Goal: Information Seeking & Learning: Find specific fact

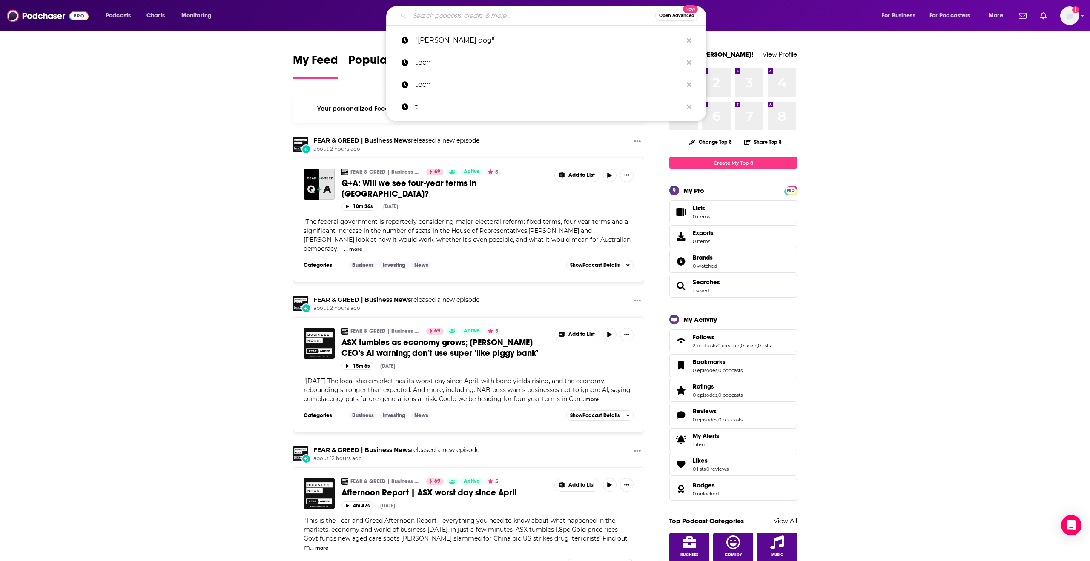
click at [428, 18] on input "Search podcasts, credits, & more..." at bounding box center [533, 16] width 246 height 14
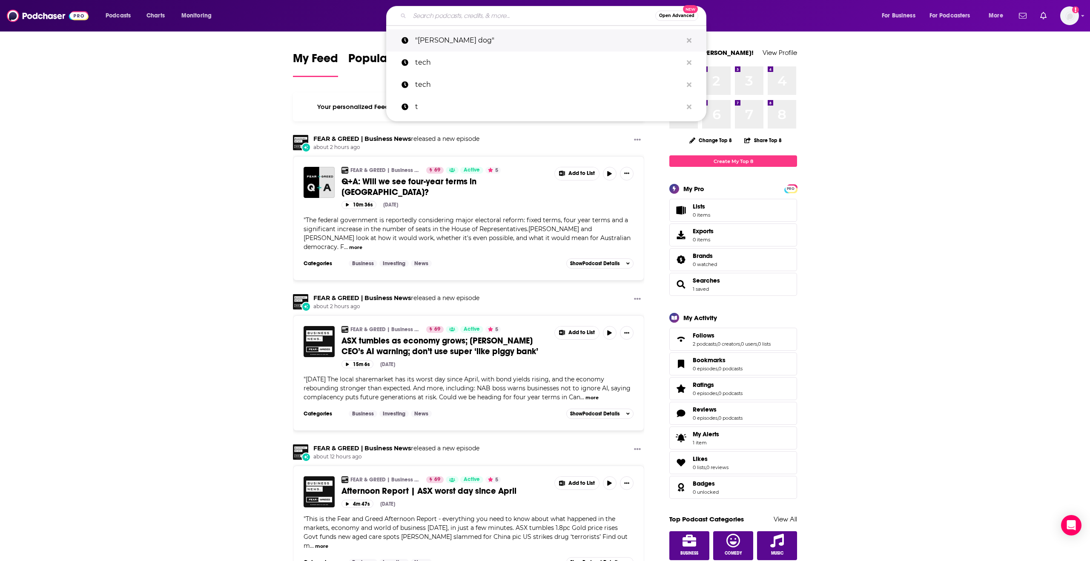
scroll to position [3, 0]
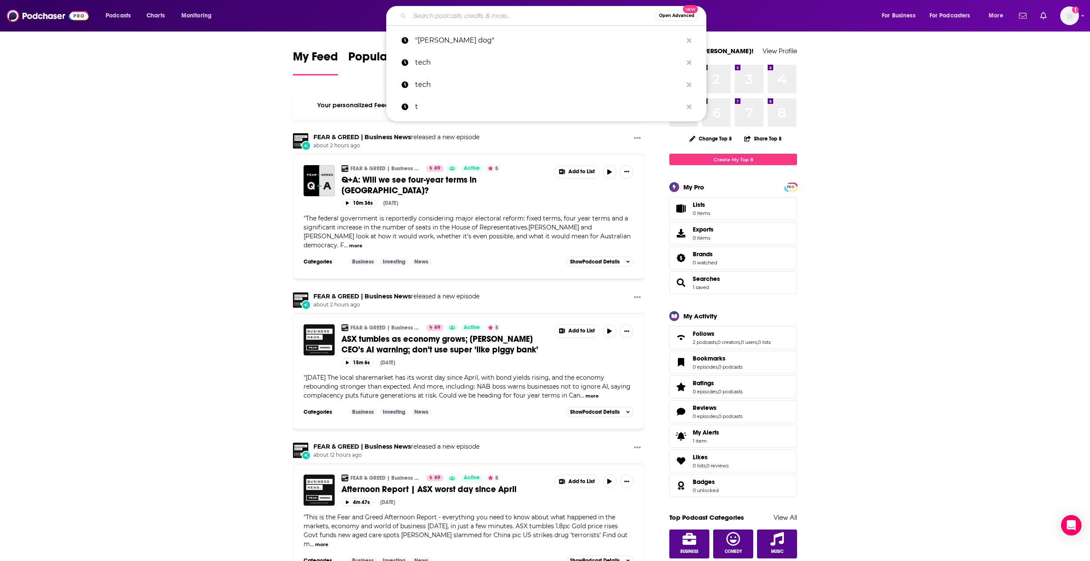
drag, startPoint x: 433, startPoint y: 32, endPoint x: 432, endPoint y: 28, distance: 4.4
click at [433, 32] on p ""[PERSON_NAME] dog"" at bounding box center [548, 40] width 267 height 22
type input ""[PERSON_NAME] dog""
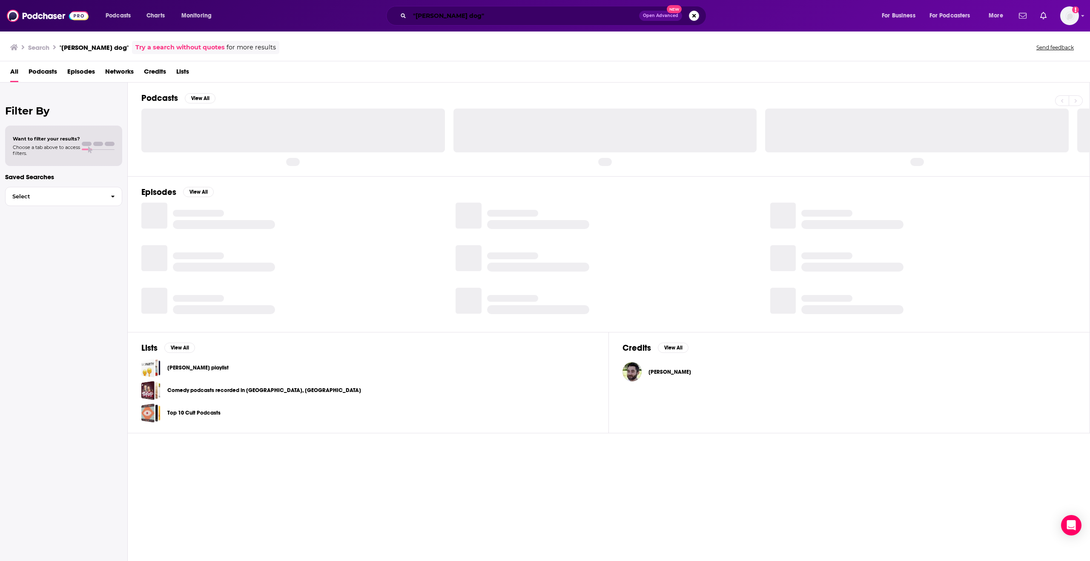
click at [510, 15] on input ""[PERSON_NAME] dog"" at bounding box center [524, 16] width 229 height 14
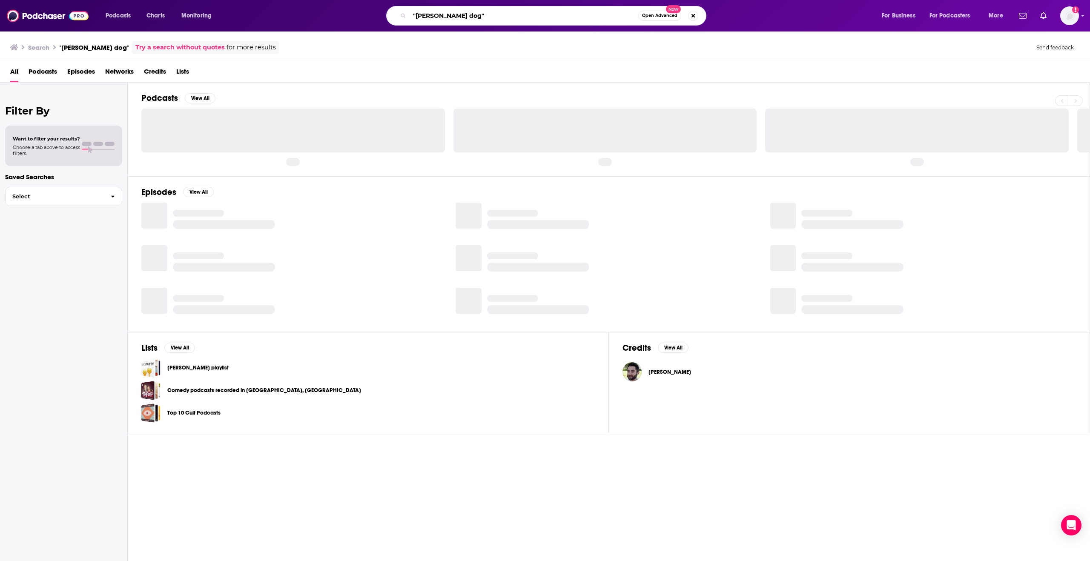
click at [510, 15] on input ""[PERSON_NAME] dog"" at bounding box center [524, 16] width 229 height 14
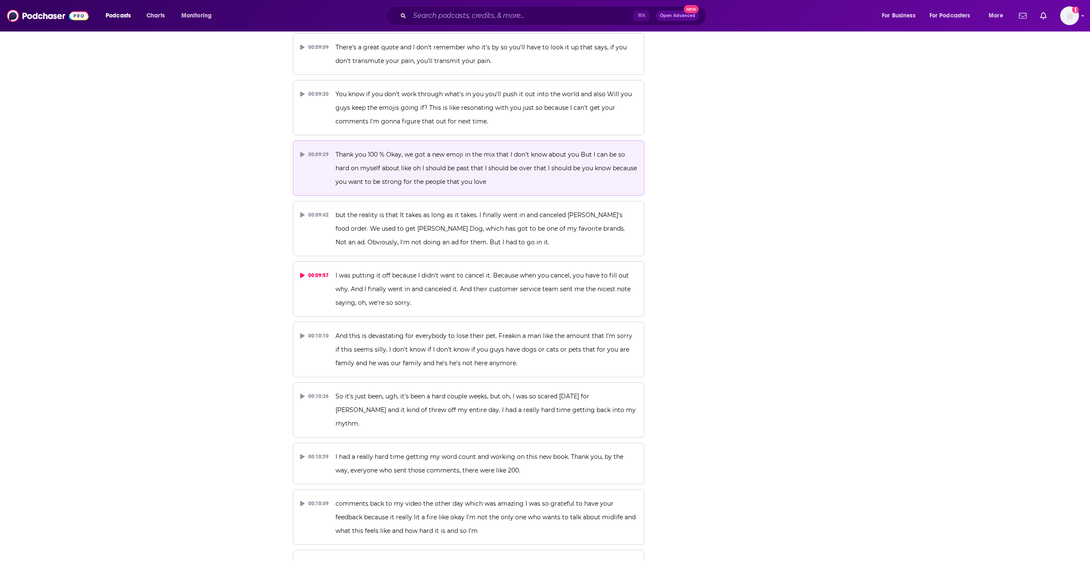
scroll to position [2345, 0]
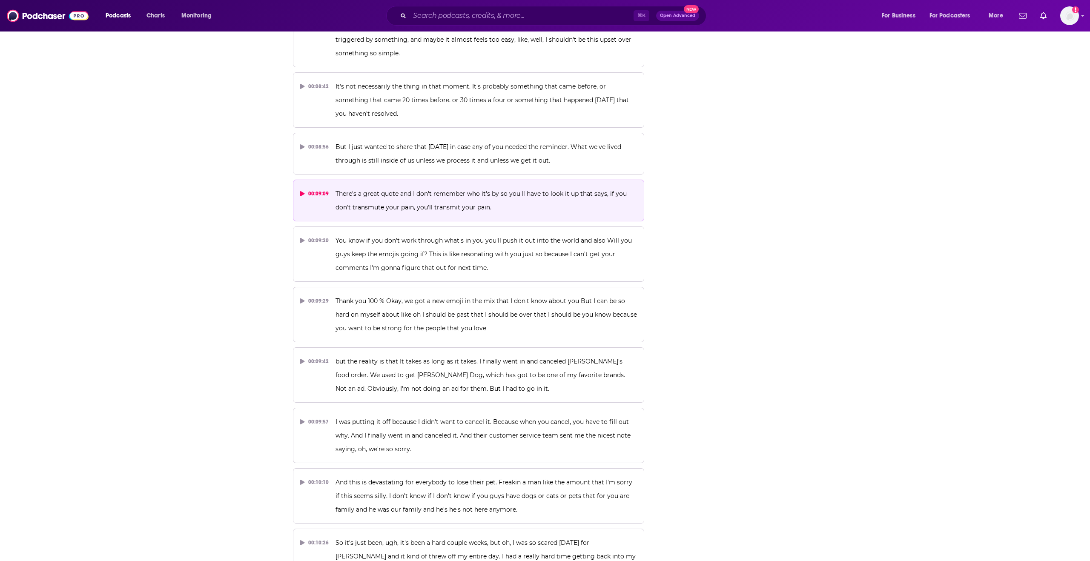
click at [299, 194] on button "00:09:09 There's a great quote and I don't remember who it's by so you'll have …" at bounding box center [468, 201] width 351 height 42
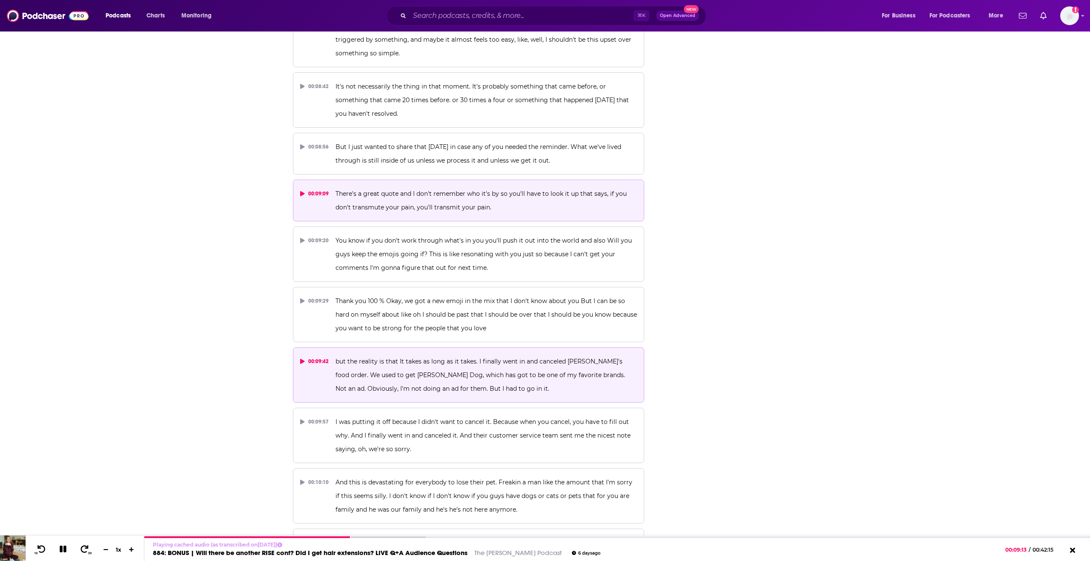
click at [402, 370] on p "but the reality is that It takes as long as it takes. I finally went in and can…" at bounding box center [485, 375] width 301 height 41
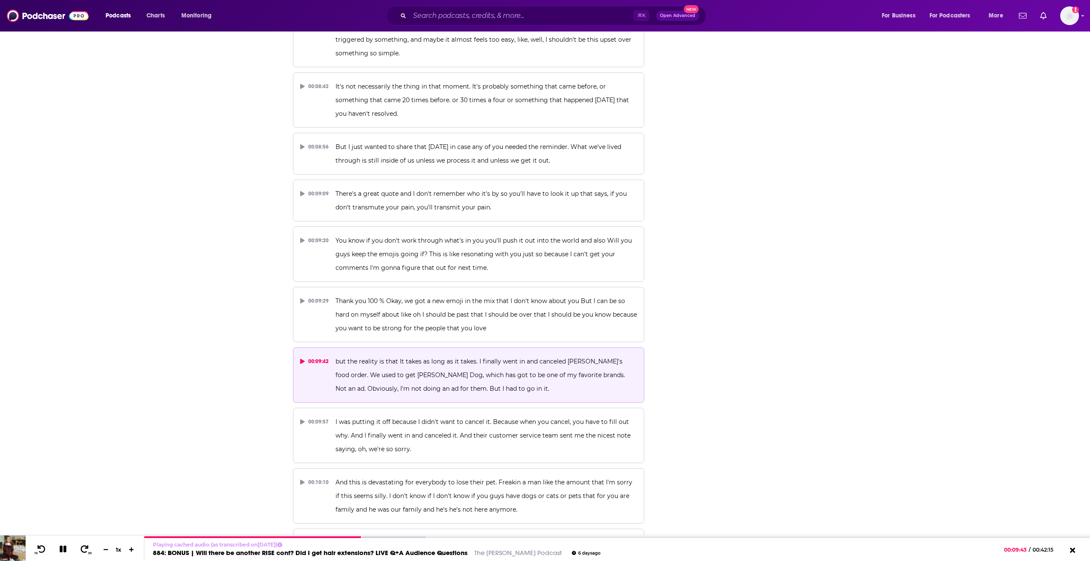
click at [301, 361] on icon at bounding box center [302, 361] width 4 height 5
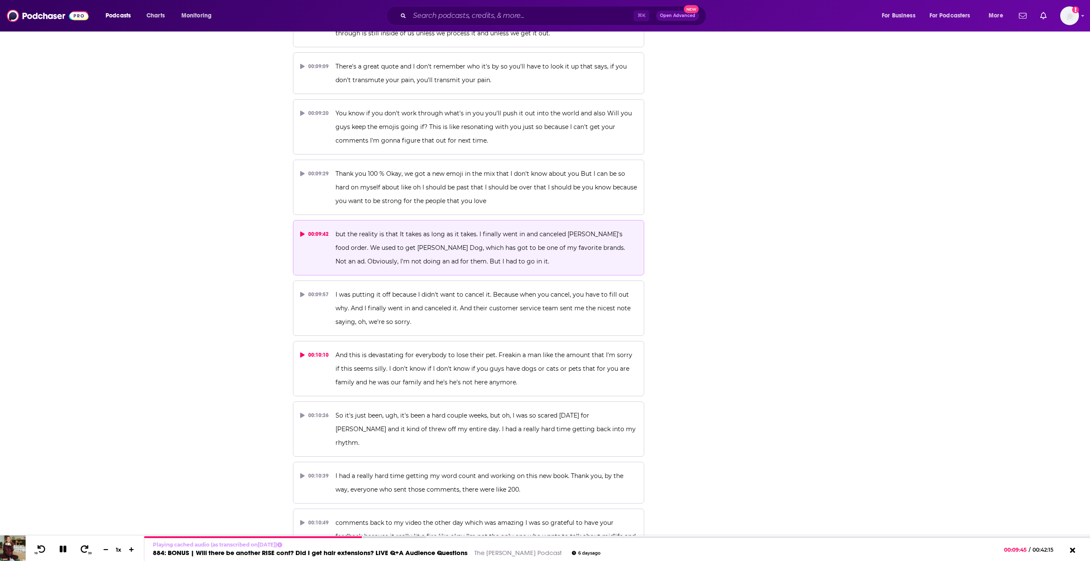
scroll to position [2473, 0]
click at [61, 552] on icon at bounding box center [63, 549] width 7 height 7
drag, startPoint x: 61, startPoint y: 548, endPoint x: 83, endPoint y: 551, distance: 22.3
click at [61, 548] on icon at bounding box center [62, 549] width 7 height 9
click at [366, 539] on div at bounding box center [256, 537] width 225 height 3
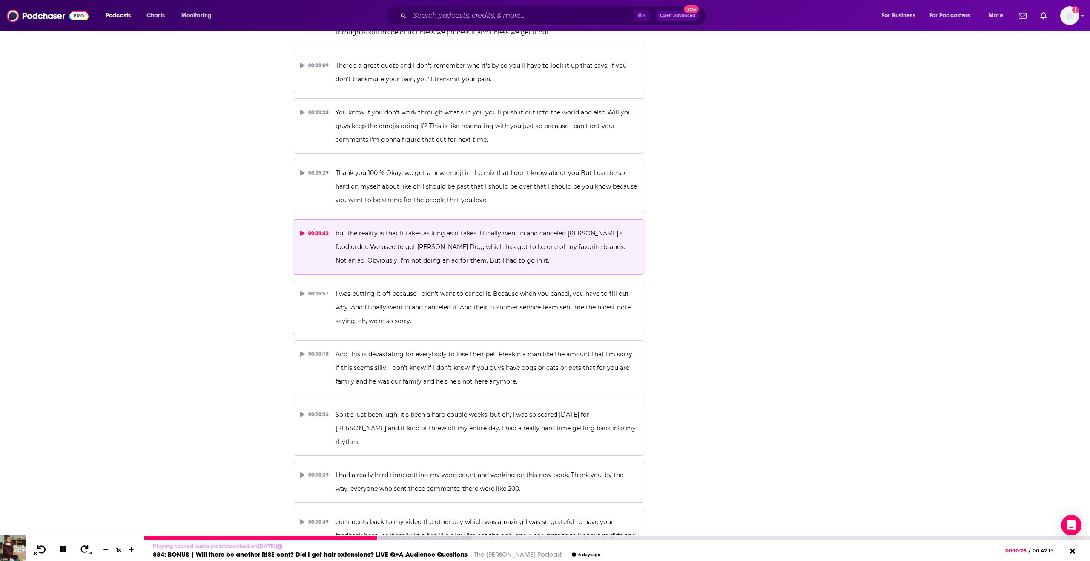
click at [46, 548] on button "10" at bounding box center [40, 550] width 17 height 12
drag, startPoint x: 46, startPoint y: 548, endPoint x: 35, endPoint y: 559, distance: 15.1
click at [46, 548] on button "10" at bounding box center [40, 550] width 17 height 12
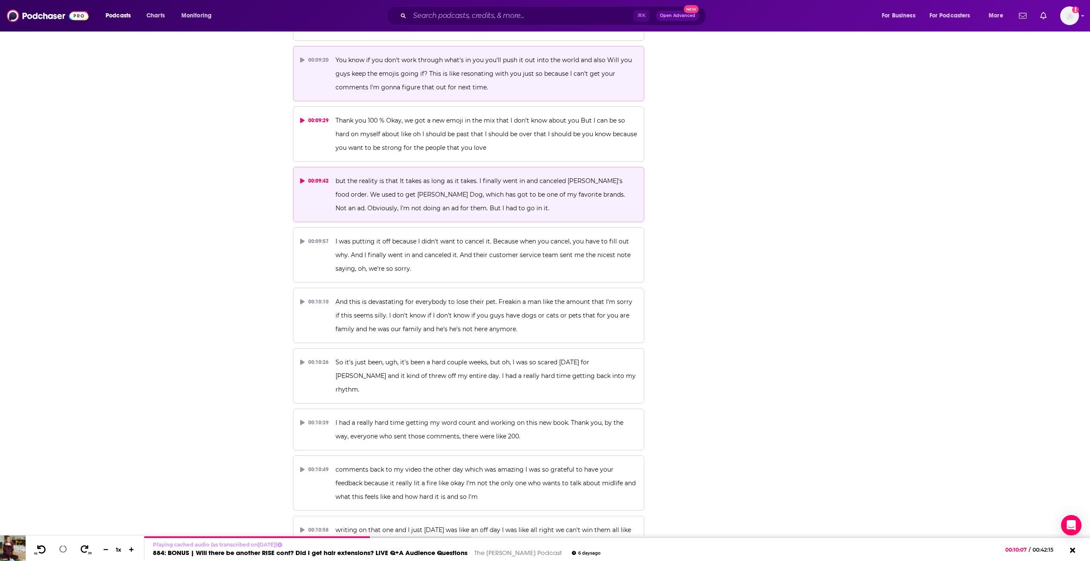
scroll to position [2531, 0]
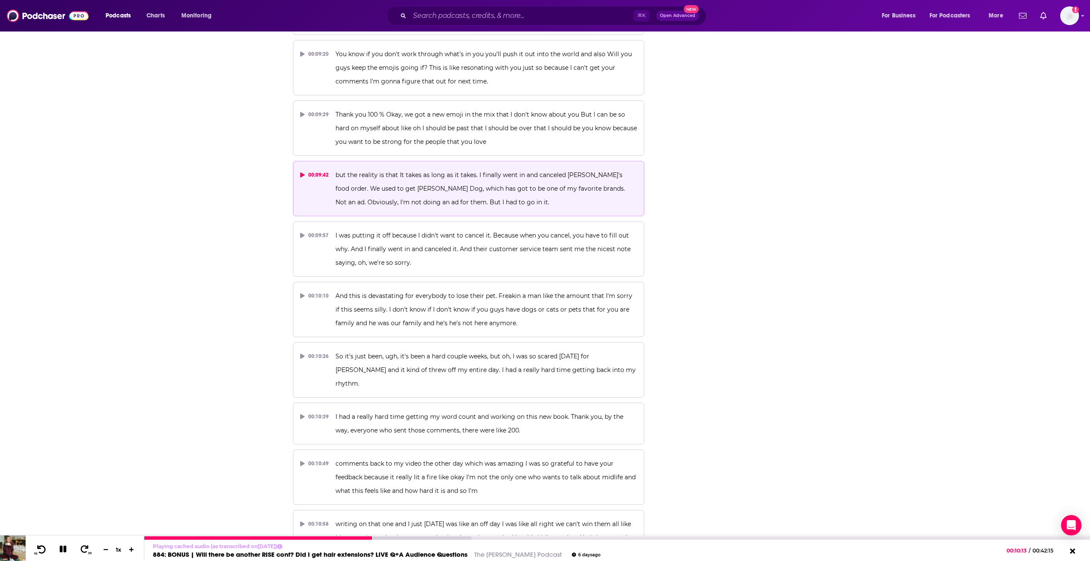
click at [37, 550] on icon at bounding box center [41, 549] width 11 height 9
